Goal: Communication & Community: Answer question/provide support

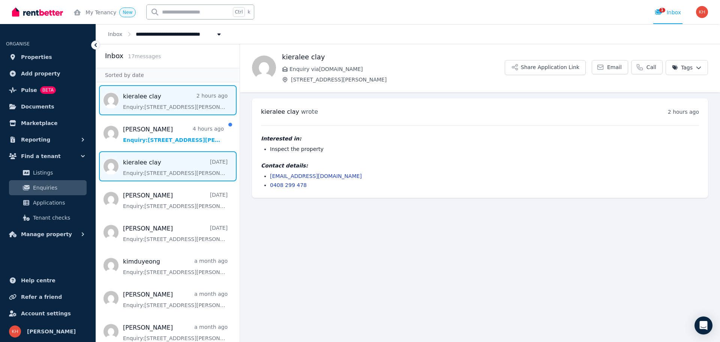
click at [165, 170] on span "Message list" at bounding box center [168, 166] width 144 height 30
click at [147, 103] on span "Message list" at bounding box center [168, 100] width 144 height 30
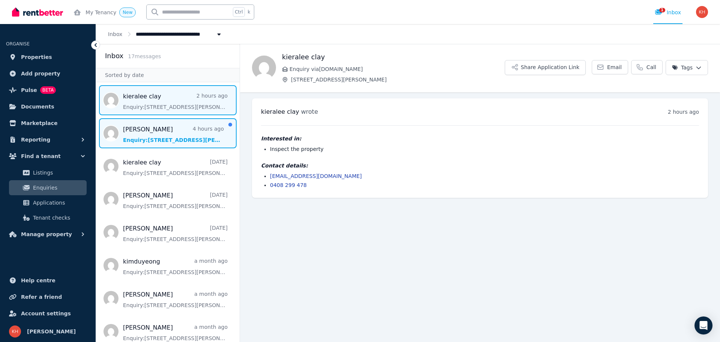
click at [191, 137] on span "Message list" at bounding box center [168, 133] width 144 height 30
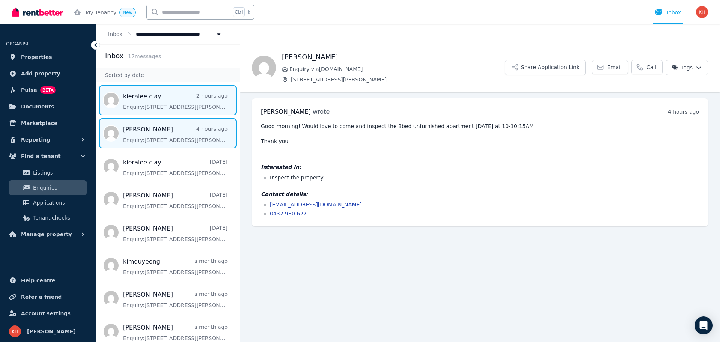
click at [170, 106] on span "Message list" at bounding box center [168, 100] width 144 height 30
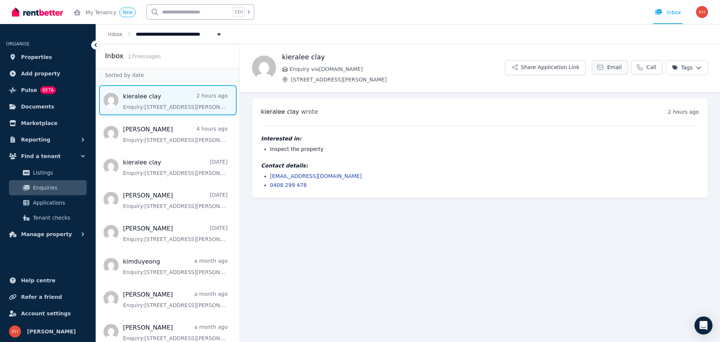
click at [612, 69] on span "Email" at bounding box center [615, 67] width 15 height 8
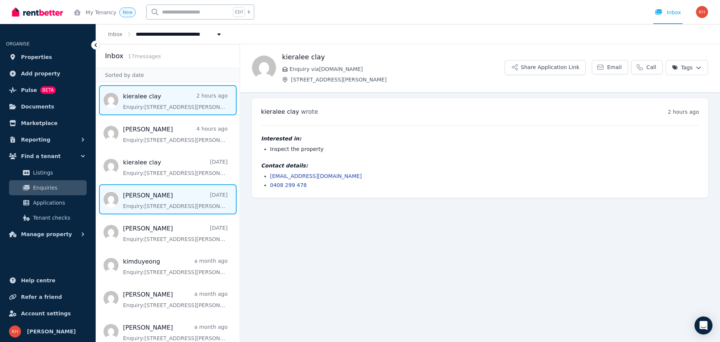
click at [167, 203] on span "Message list" at bounding box center [168, 199] width 144 height 30
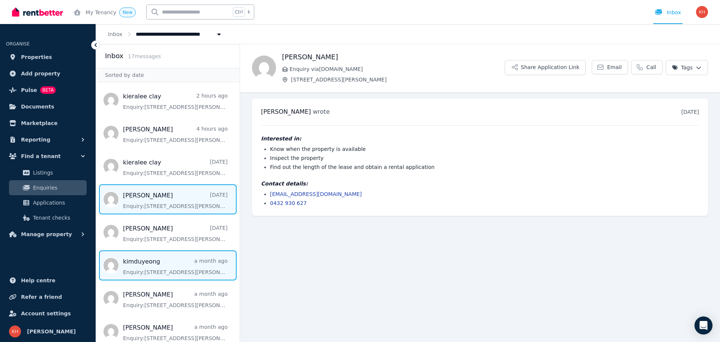
click at [145, 269] on span "Message list" at bounding box center [168, 265] width 144 height 30
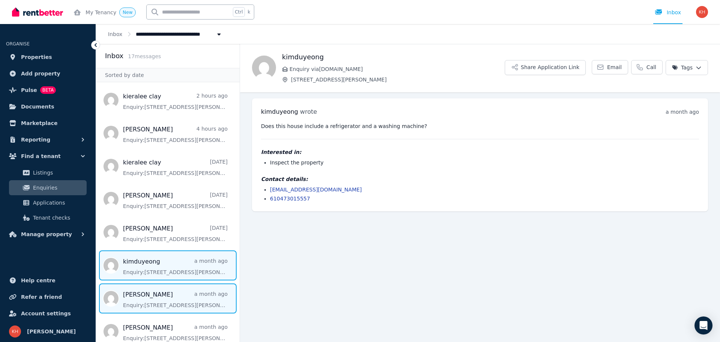
click at [152, 292] on span "Message list" at bounding box center [168, 298] width 144 height 30
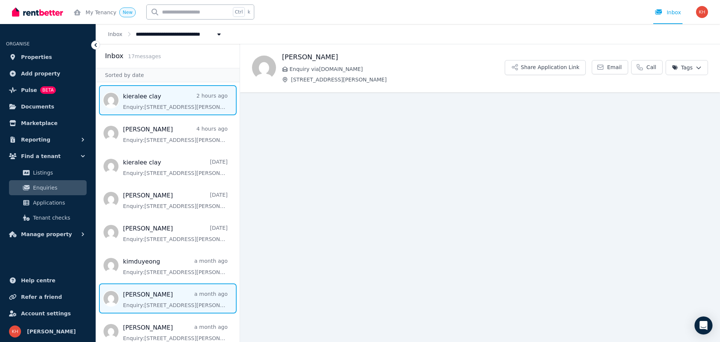
click at [148, 96] on span "Message list" at bounding box center [168, 100] width 144 height 30
